Goal: Find contact information: Find contact information

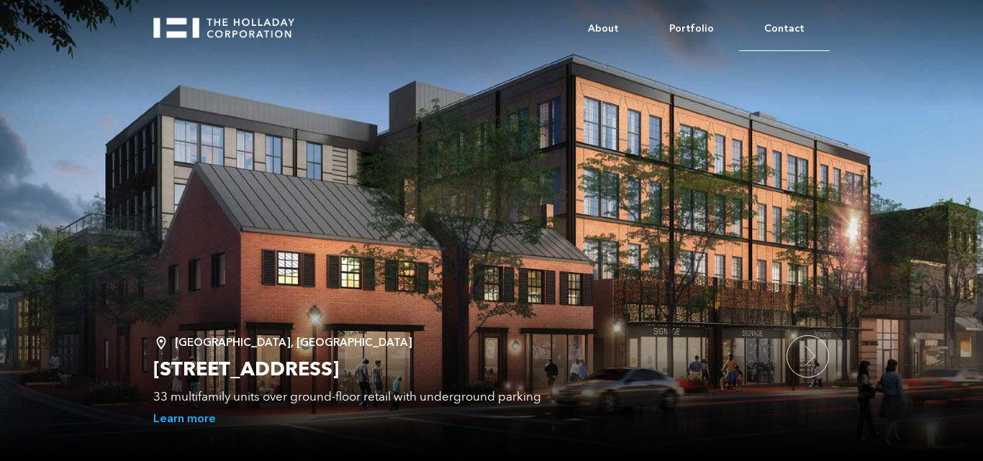
click at [788, 22] on link "Contact" at bounding box center [784, 29] width 91 height 44
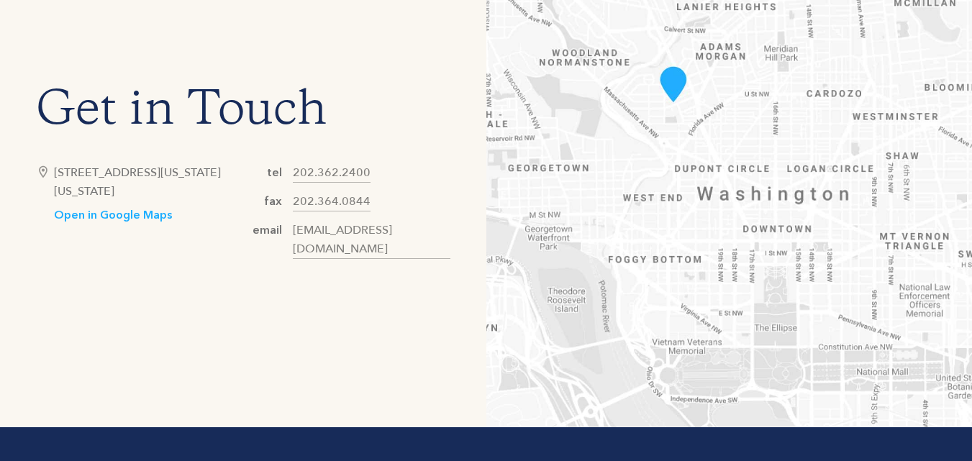
scroll to position [648, 0]
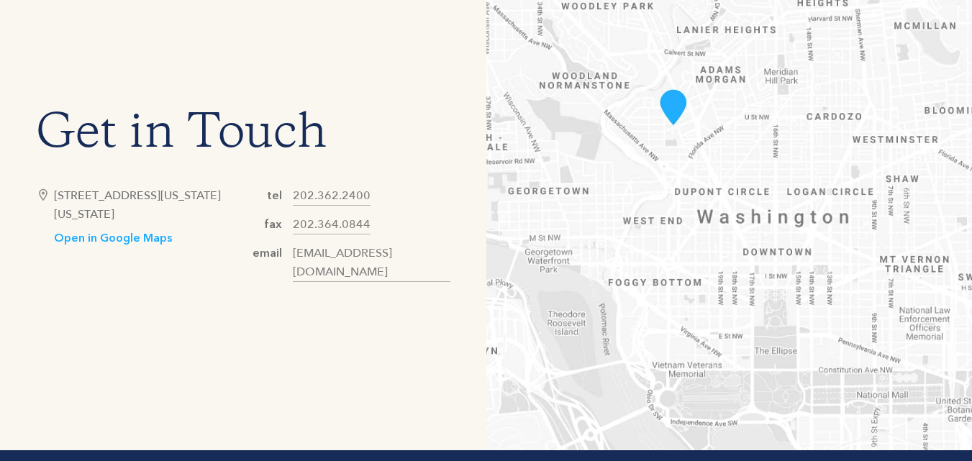
drag, startPoint x: 54, startPoint y: 202, endPoint x: 193, endPoint y: 229, distance: 142.2
click at [193, 224] on div "[STREET_ADDRESS][US_STATE][US_STATE]" at bounding box center [148, 204] width 189 height 37
drag, startPoint x: 379, startPoint y: 192, endPoint x: 293, endPoint y: 202, distance: 86.2
click at [293, 202] on div "Get in Touch [STREET_ADDRESS][US_STATE][US_STATE] Open in Google Maps tel [PHON…" at bounding box center [243, 198] width 414 height 168
copy link "202.362.2400"
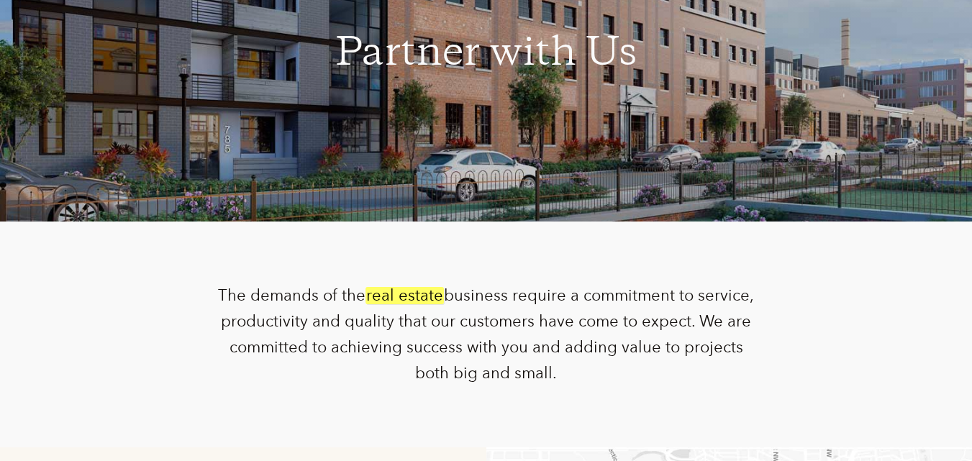
scroll to position [145, 0]
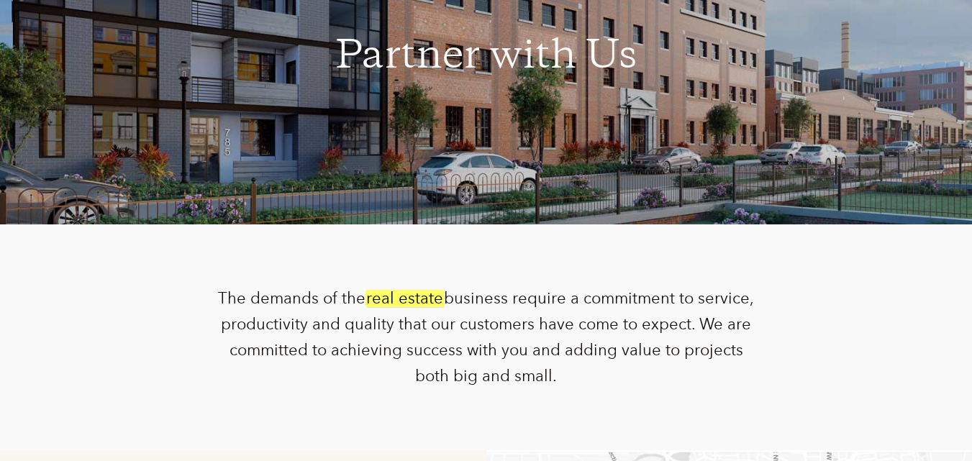
click at [378, 299] on em "real estate" at bounding box center [404, 298] width 78 height 17
click at [430, 297] on em "real estate" at bounding box center [404, 298] width 78 height 17
copy em "real estate"
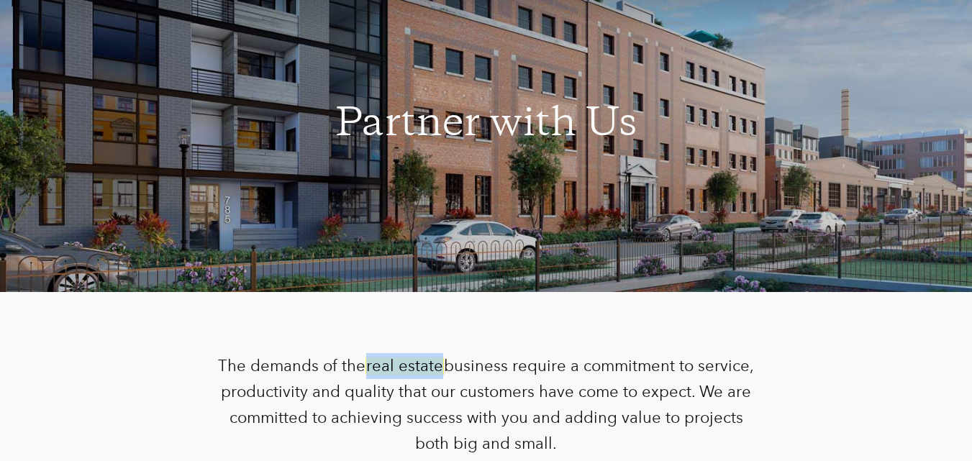
scroll to position [0, 0]
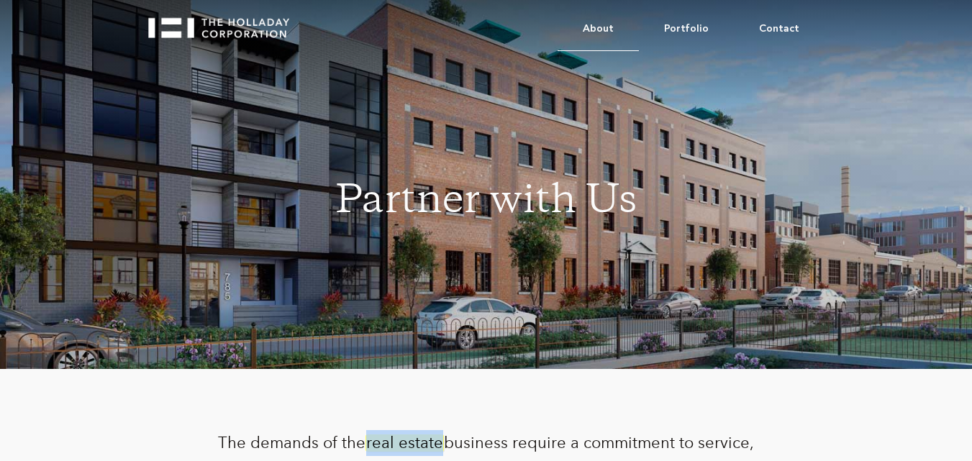
click at [591, 28] on link "About" at bounding box center [597, 29] width 81 height 44
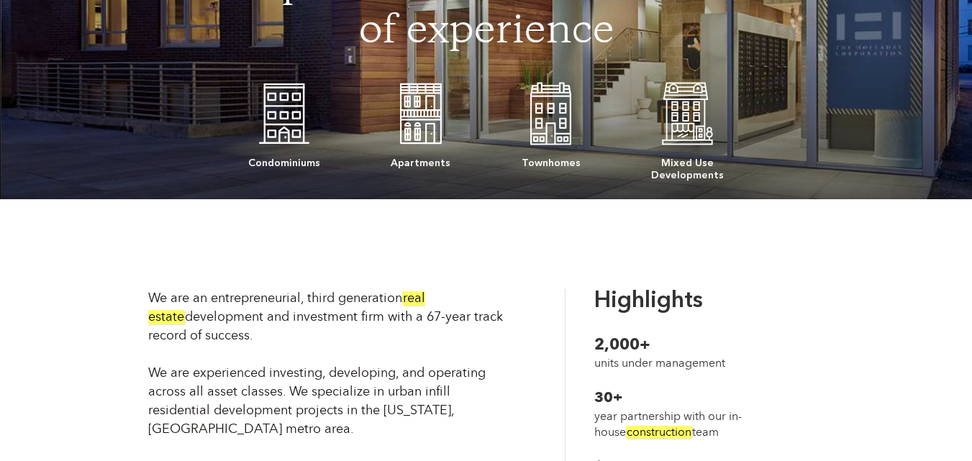
scroll to position [360, 0]
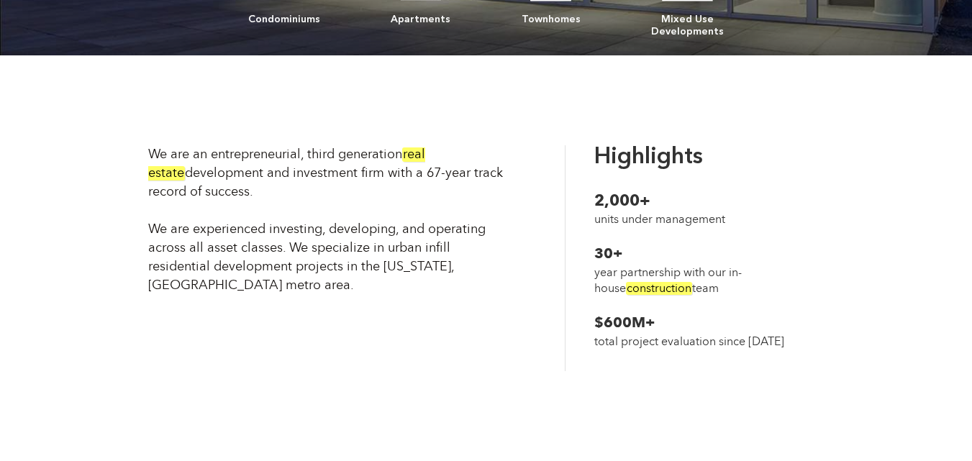
click at [170, 175] on div "We are an entrepreneurial, third generation real estate development and investm…" at bounding box center [328, 220] width 361 height 150
click at [409, 152] on em "real estate" at bounding box center [286, 163] width 277 height 33
click at [170, 176] on div "We are an entrepreneurial, third generation real estate development and investm…" at bounding box center [328, 220] width 361 height 150
copy div "real estate development"
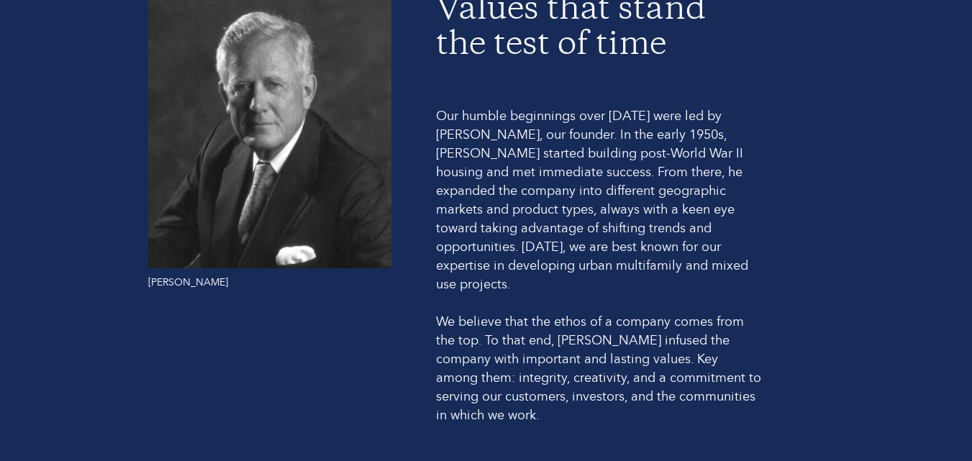
scroll to position [1007, 0]
